Goal: Task Accomplishment & Management: Manage account settings

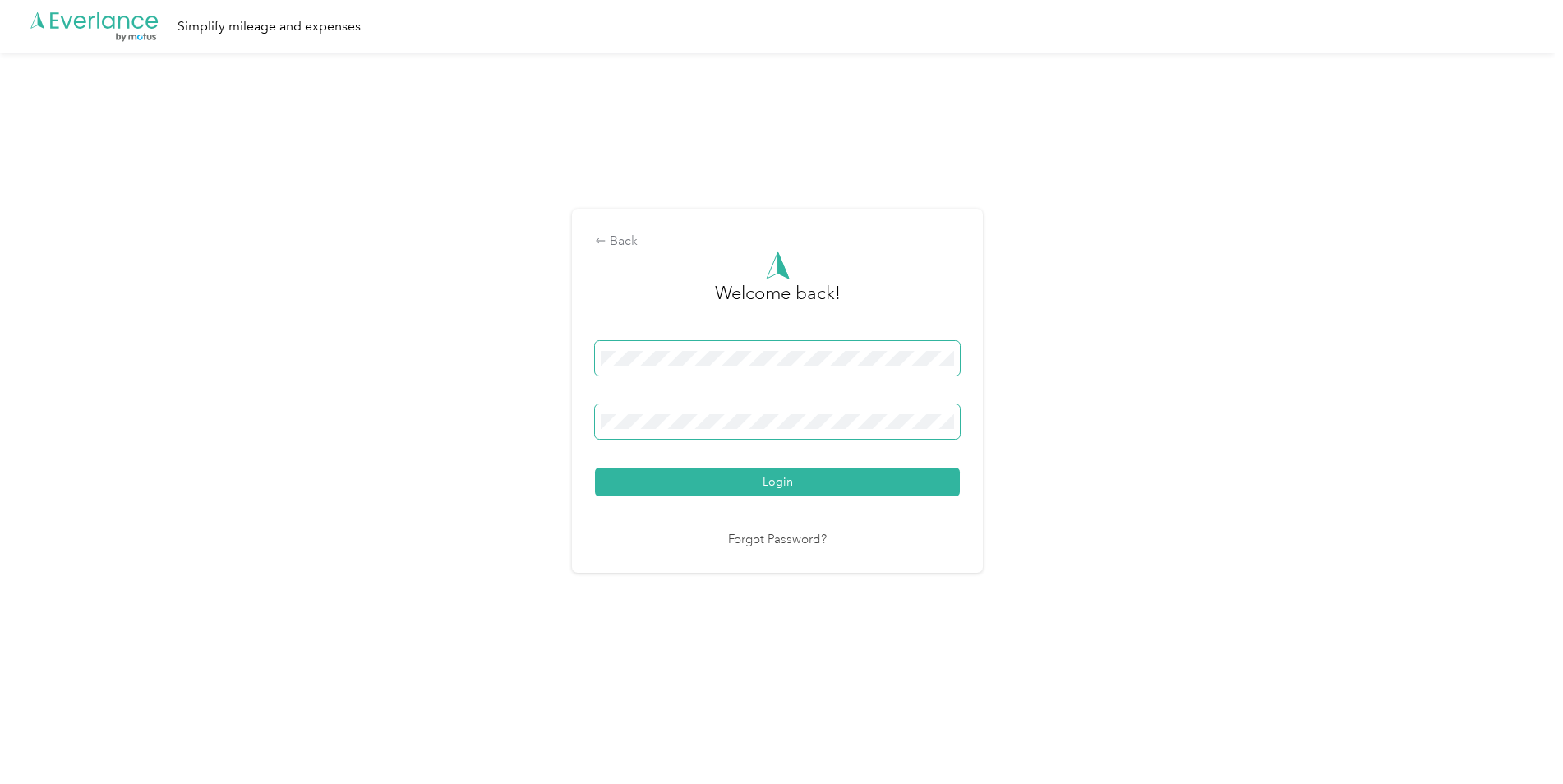
click at [595, 467] on button "Login" at bounding box center [778, 481] width 365 height 29
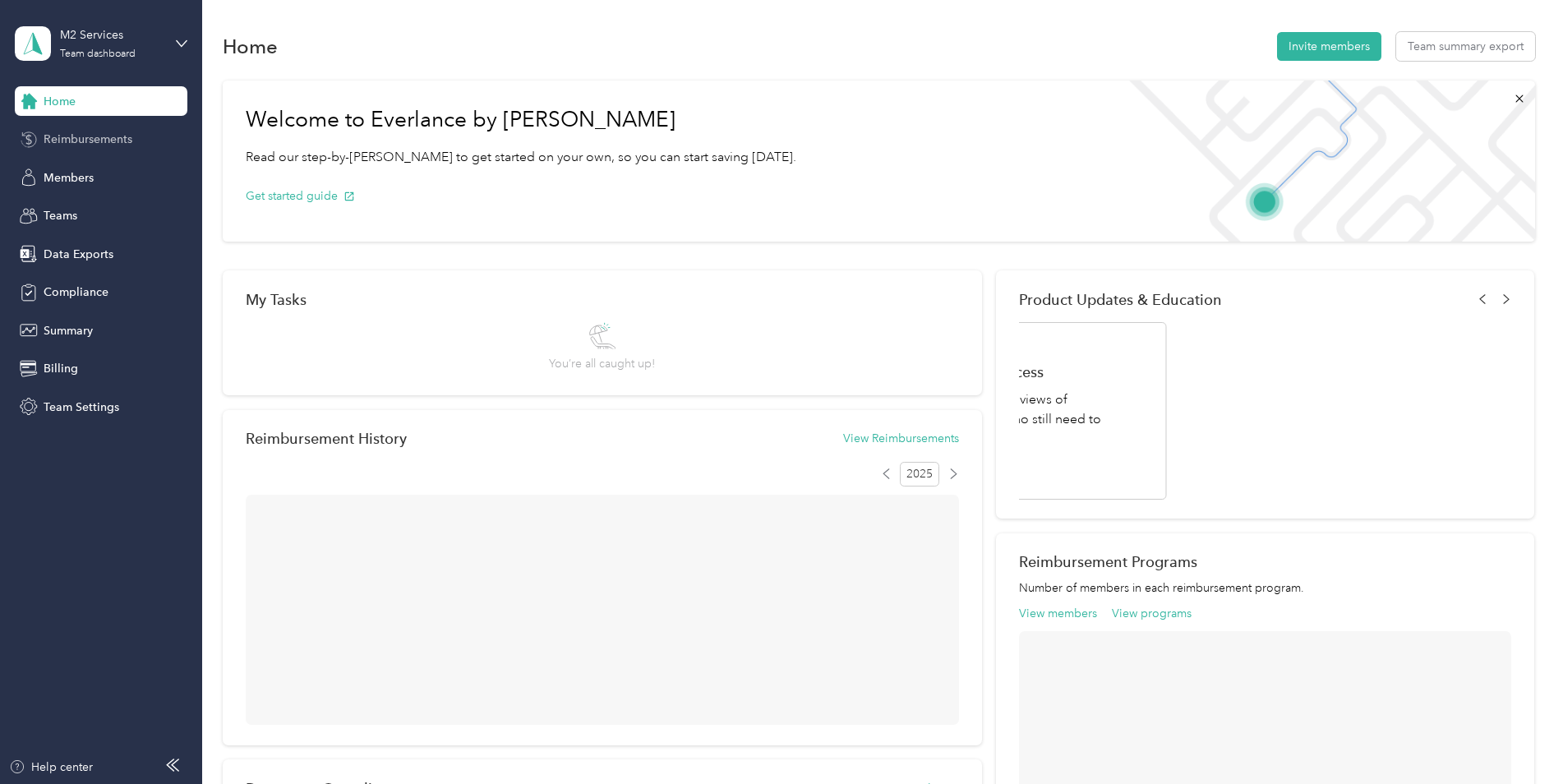
click at [73, 139] on span "Reimbursements" at bounding box center [88, 139] width 88 height 18
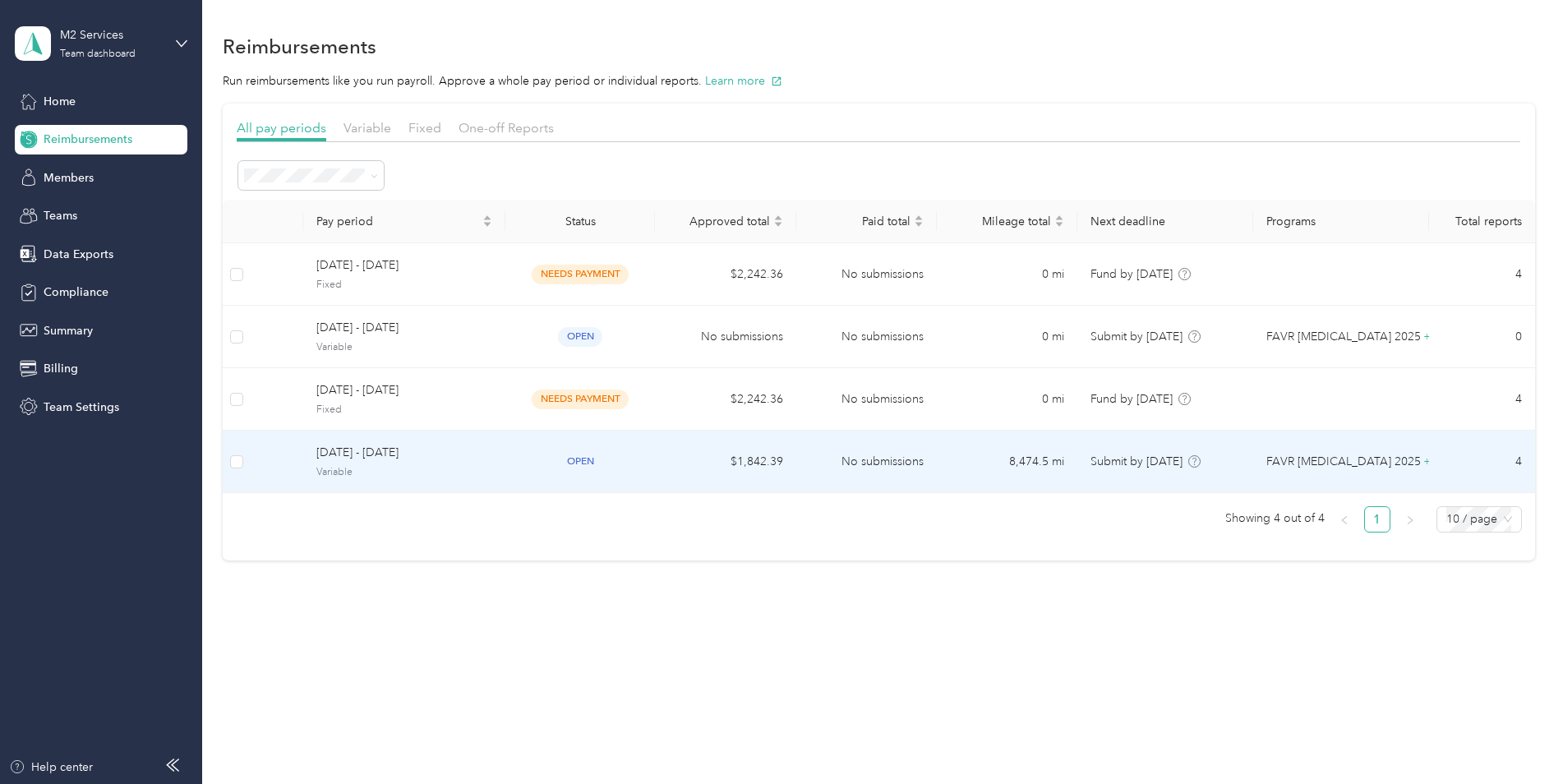
click at [262, 468] on td at bounding box center [277, 461] width 52 height 62
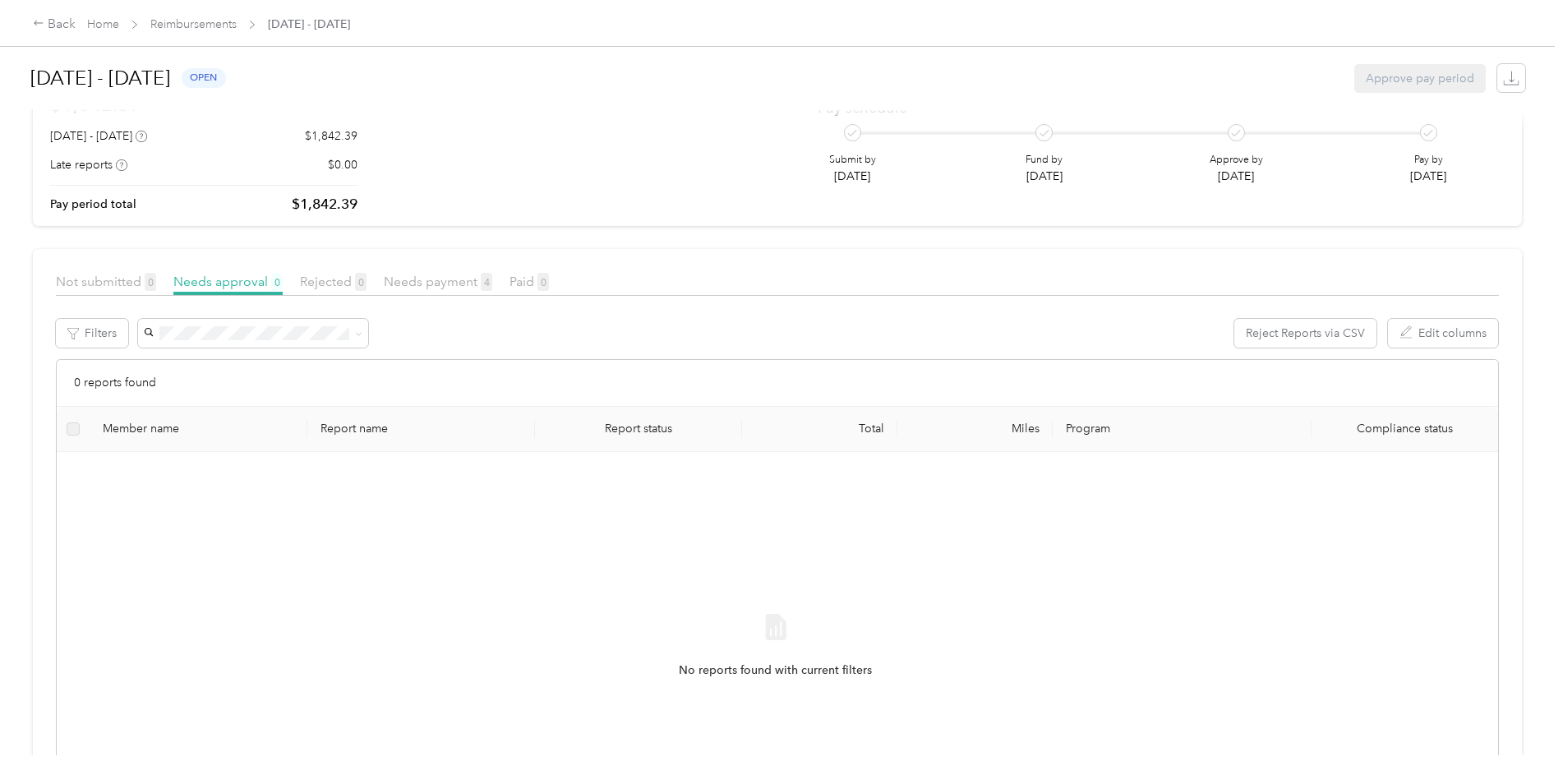
scroll to position [82, 0]
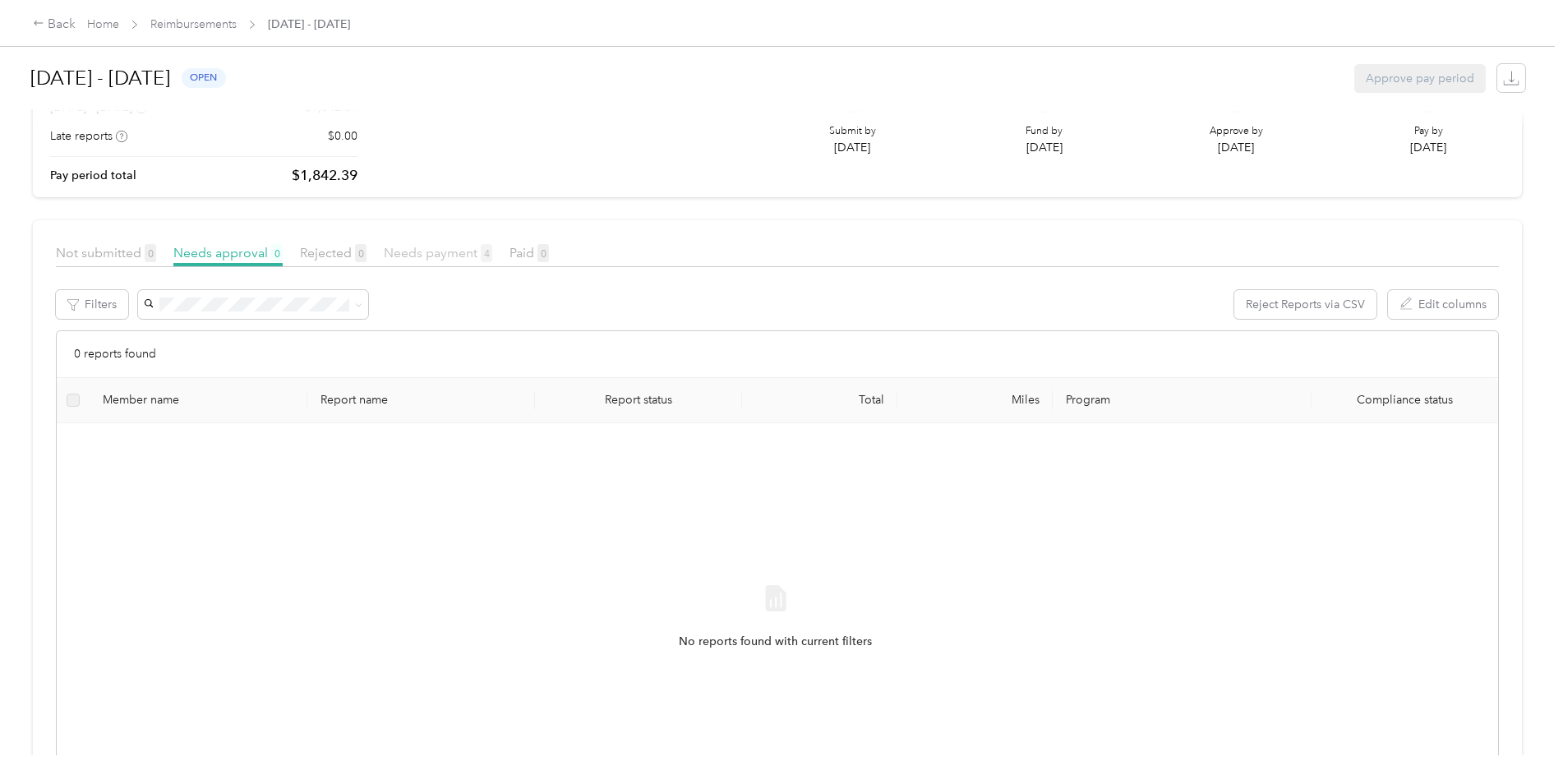
click at [438, 249] on span "Needs payment 4" at bounding box center [438, 252] width 108 height 16
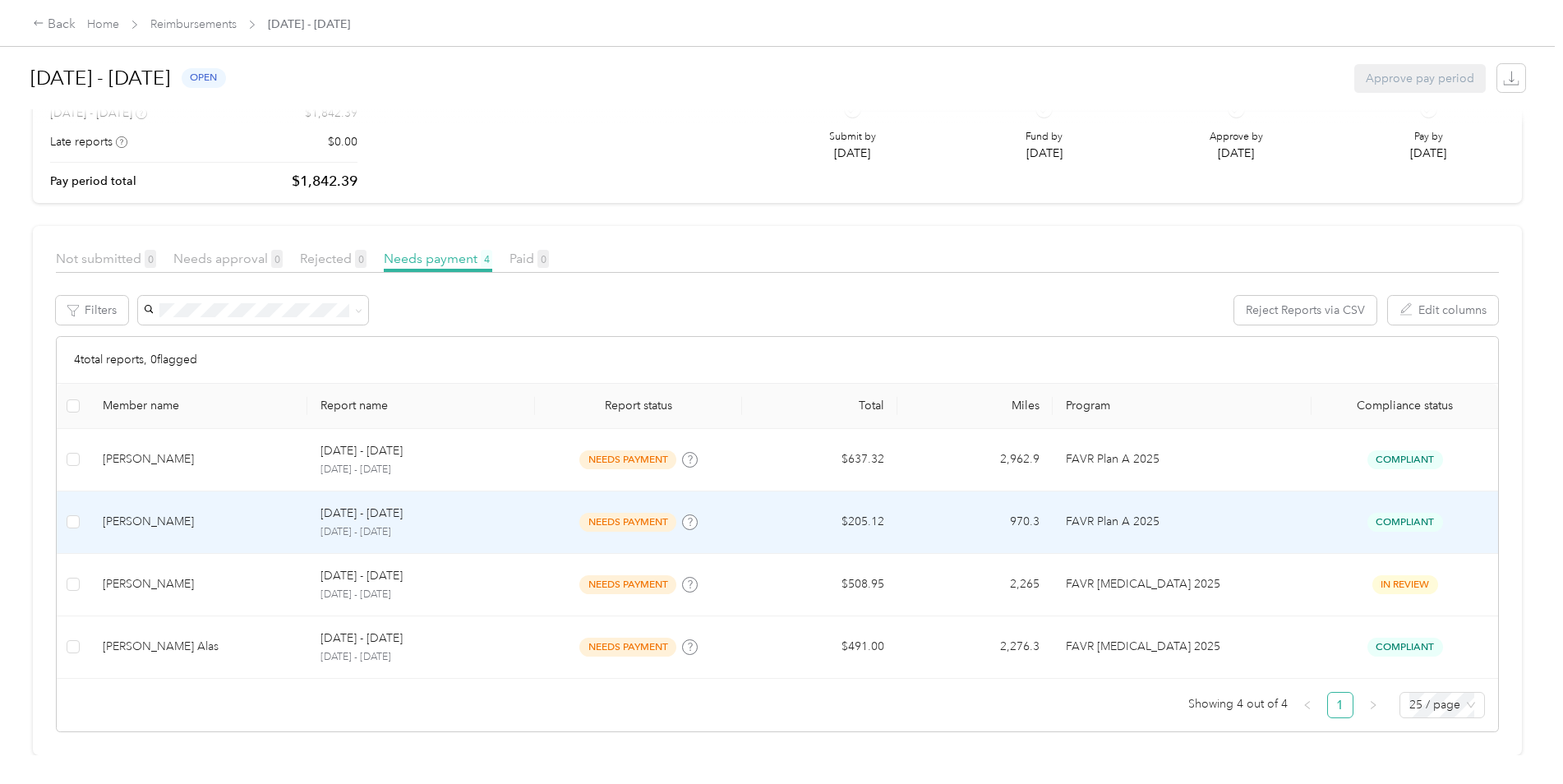
click at [795, 517] on td "$205.12" at bounding box center [820, 522] width 156 height 62
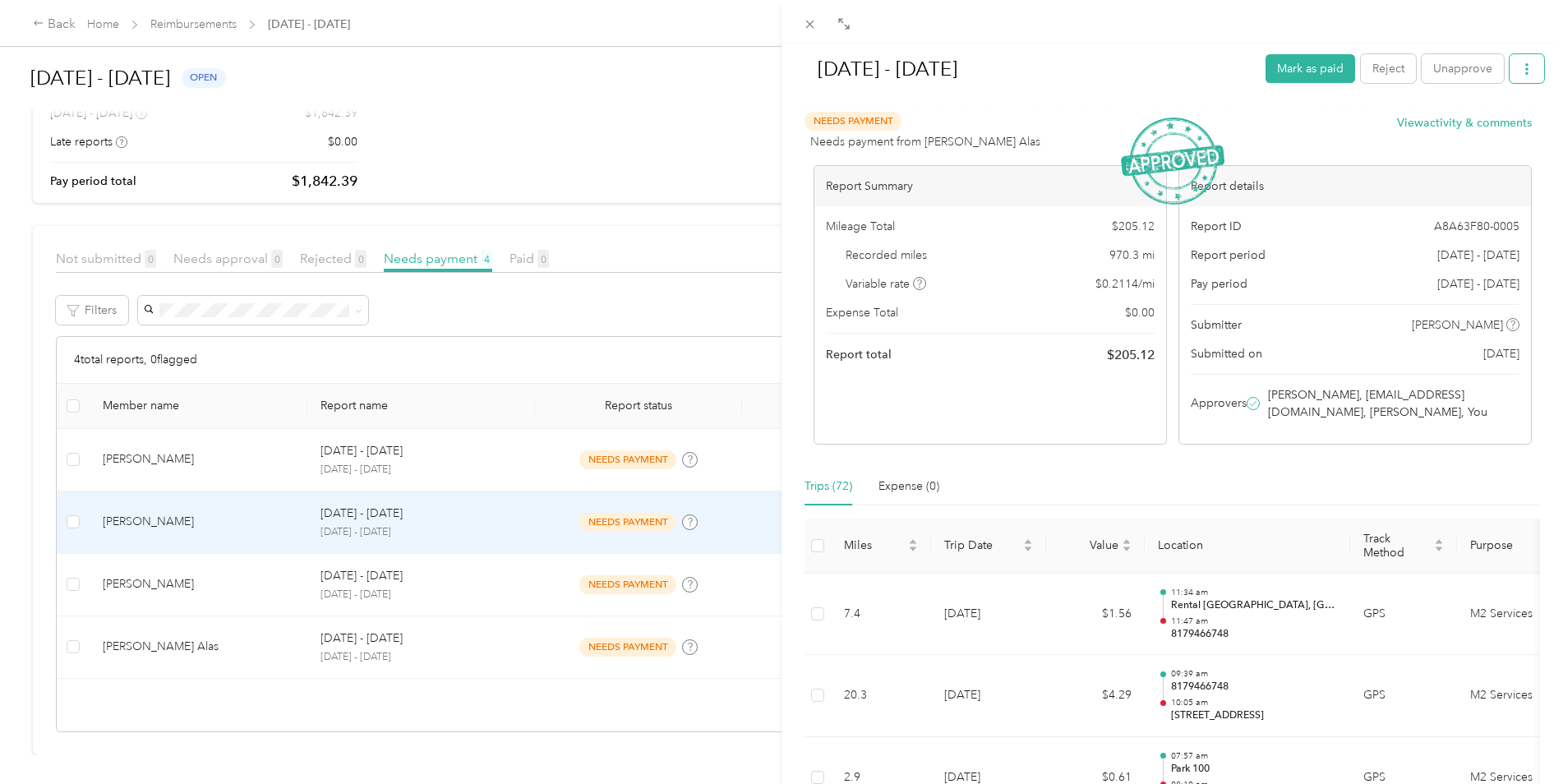
click at [1521, 73] on icon "button" at bounding box center [1527, 69] width 11 height 11
click at [1263, 135] on div "Needs Payment Needs payment from [PERSON_NAME] Alas View activity & comments" at bounding box center [1168, 131] width 727 height 39
click at [1279, 124] on div "Needs Payment Needs payment from [PERSON_NAME] Alas View activity & comments" at bounding box center [1168, 131] width 727 height 39
click at [1364, 141] on div "Needs Payment Needs payment from [PERSON_NAME] Alas View activity & comments" at bounding box center [1168, 131] width 727 height 39
click at [1510, 69] on button "button" at bounding box center [1527, 68] width 34 height 29
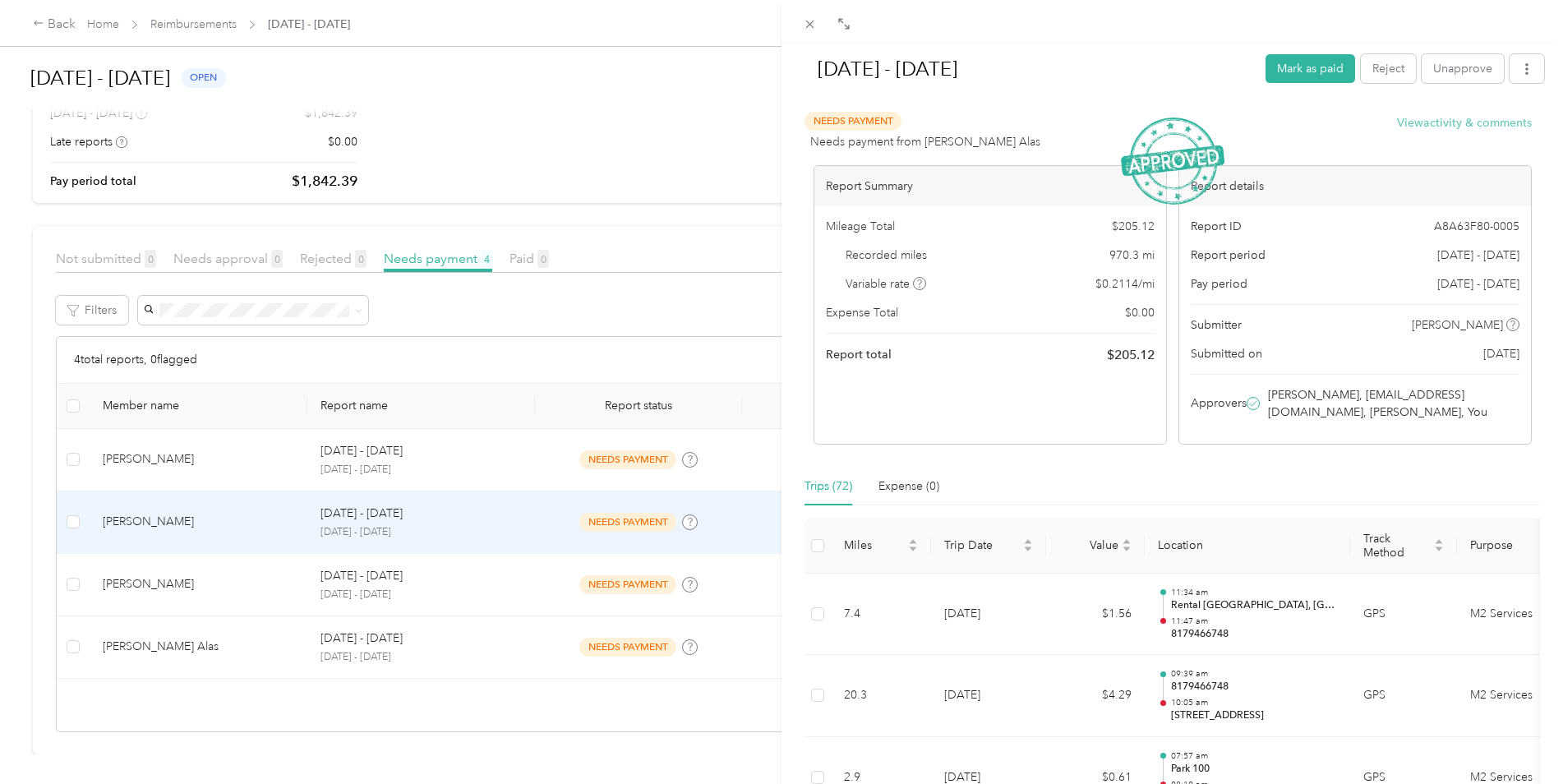
click at [1434, 123] on button "View activity & comments" at bounding box center [1464, 123] width 135 height 18
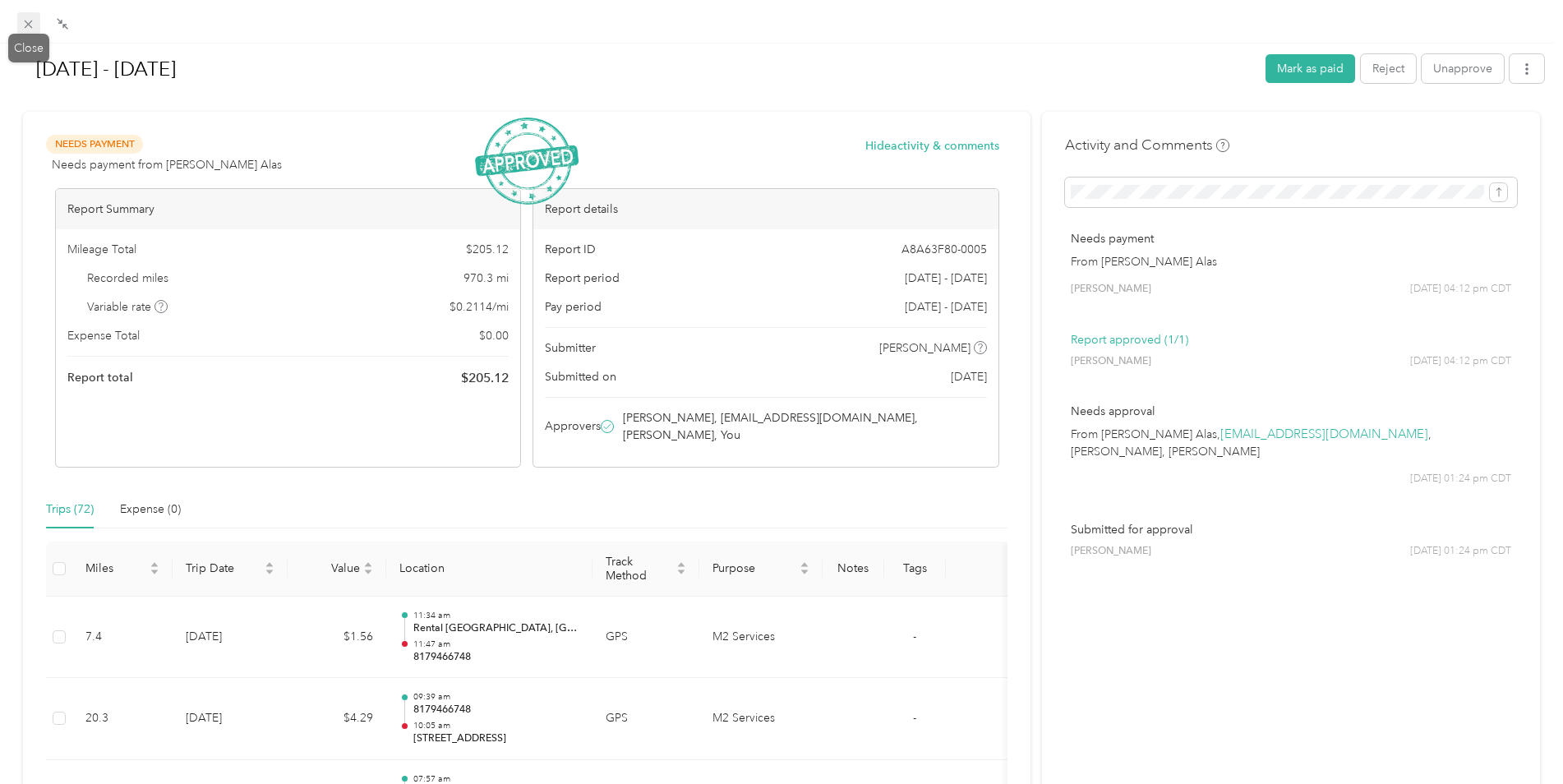
click at [24, 22] on icon at bounding box center [28, 24] width 14 height 14
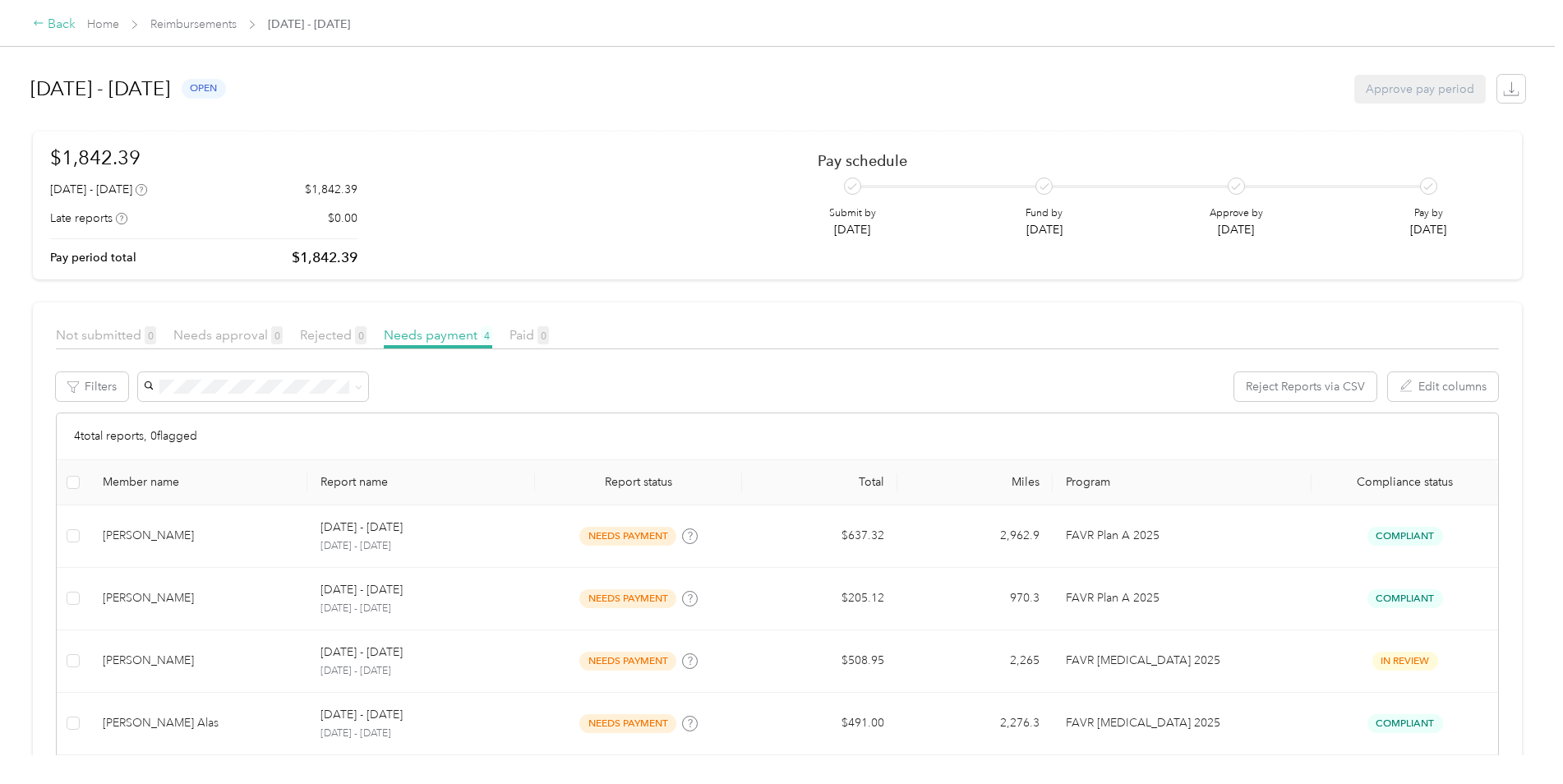
click at [48, 25] on div "Back" at bounding box center [54, 24] width 43 height 20
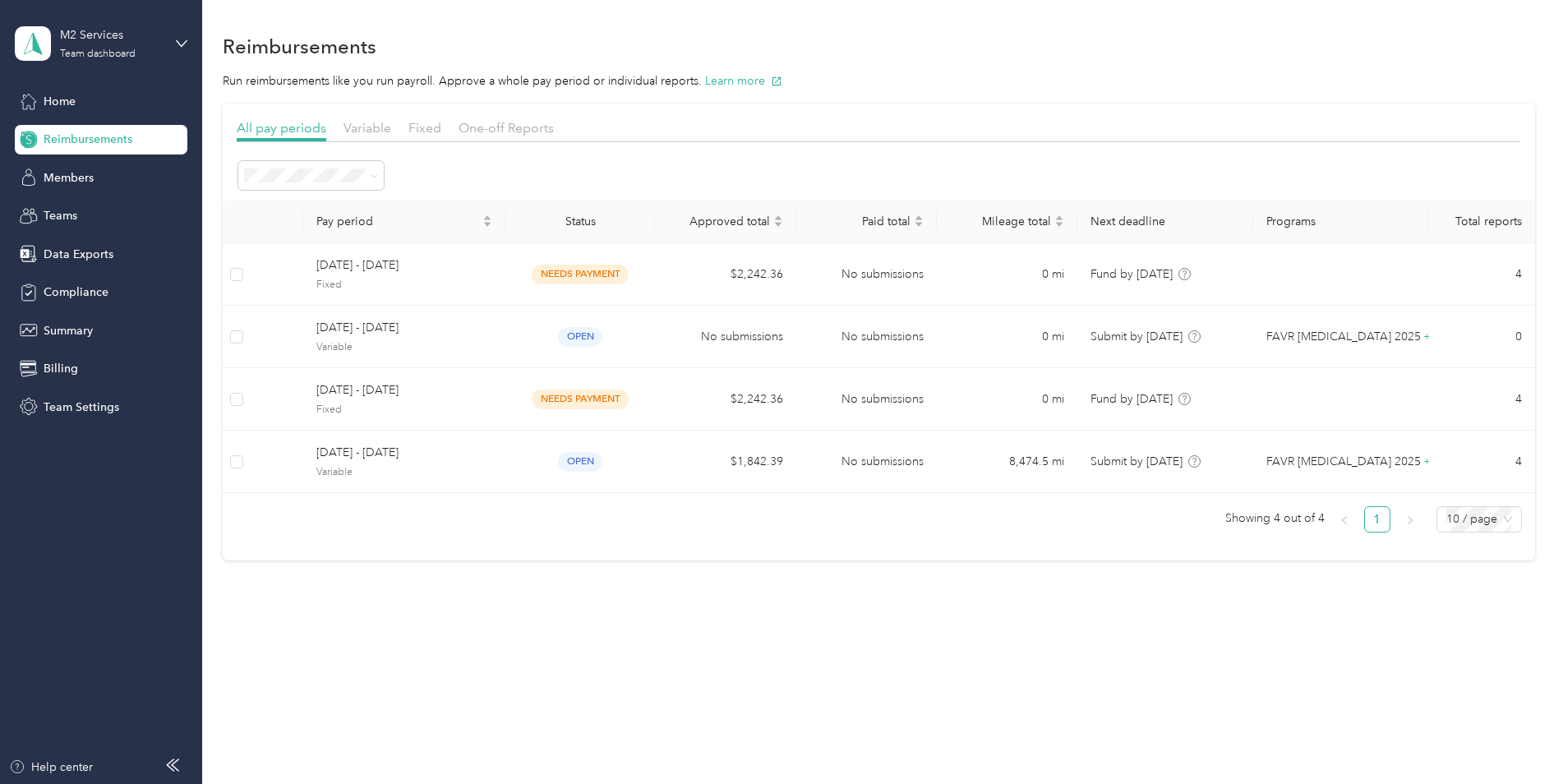
click at [183, 31] on div "M2 Services Team dashboard" at bounding box center [101, 44] width 172 height 58
click at [109, 214] on div "Log out" at bounding box center [187, 203] width 323 height 29
